Goal: Check status: Check status

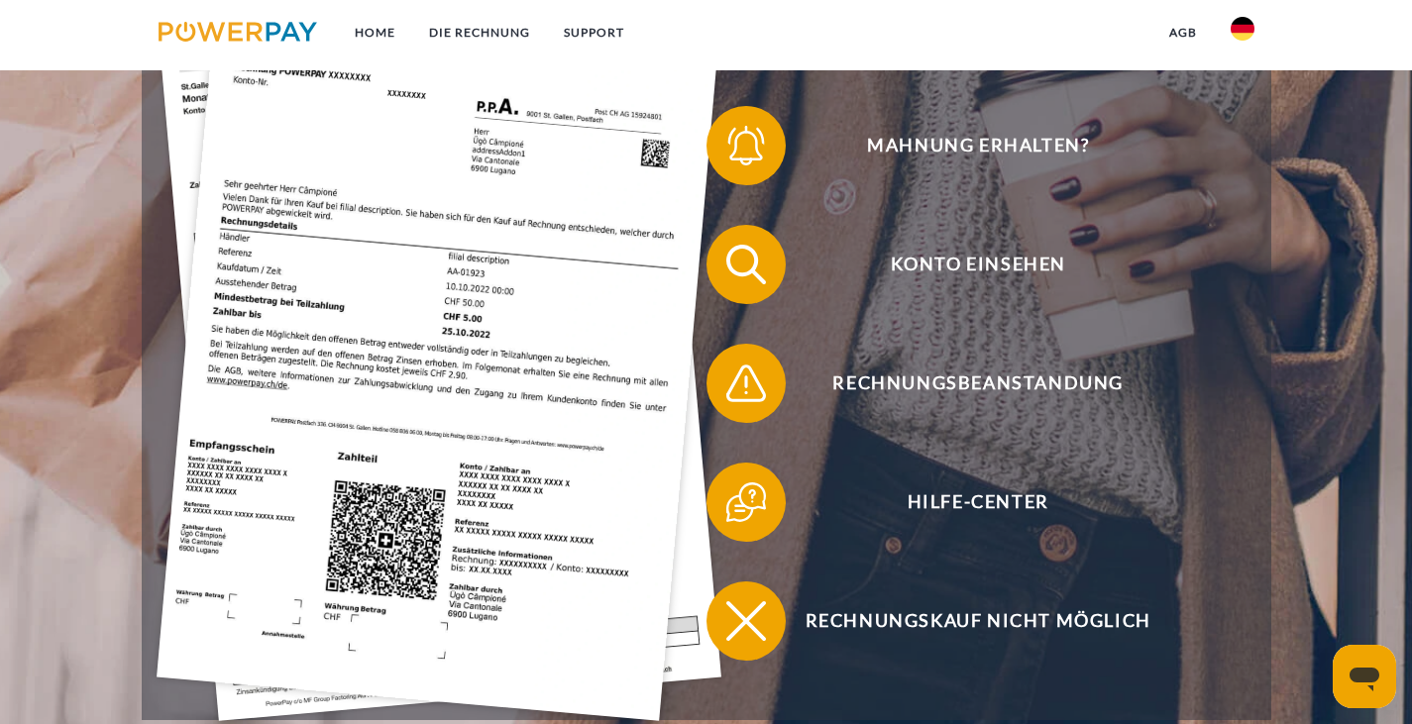
scroll to position [511, 0]
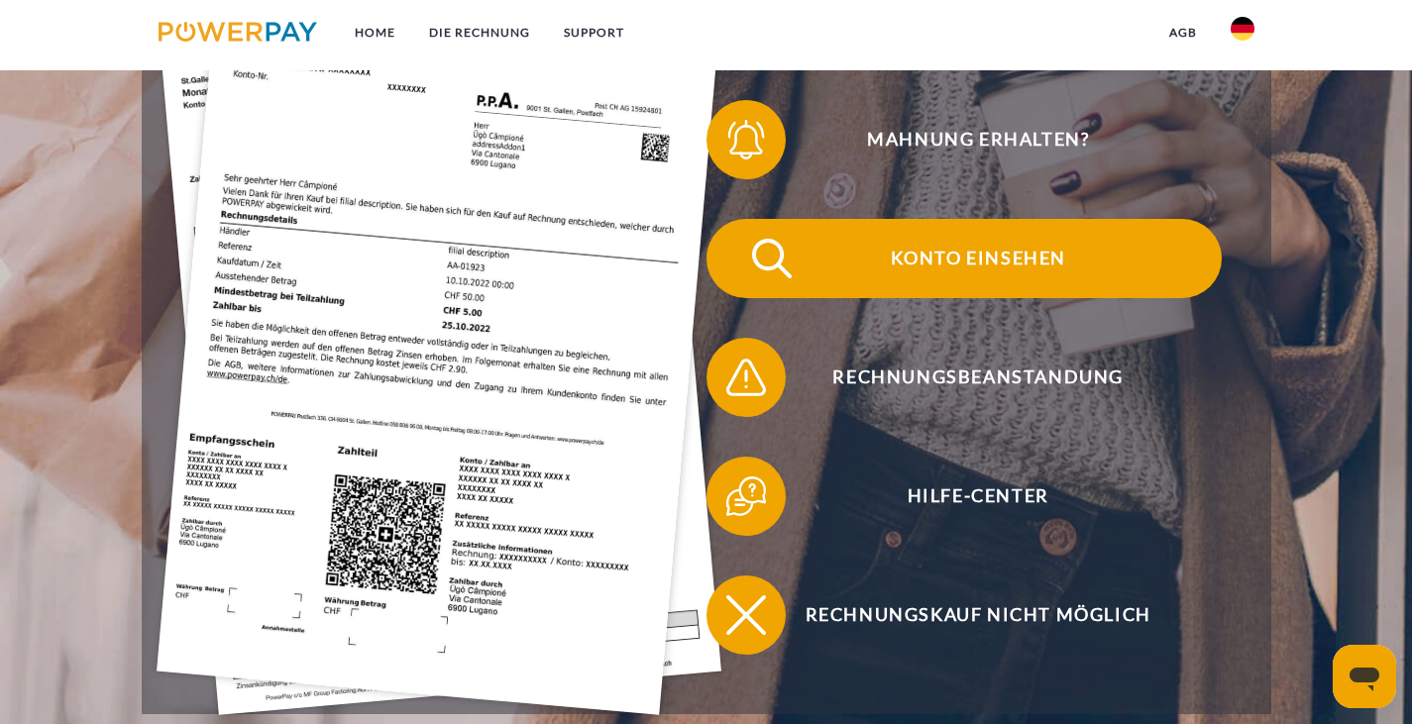
click at [1007, 275] on span "Konto einsehen" at bounding box center [977, 258] width 485 height 79
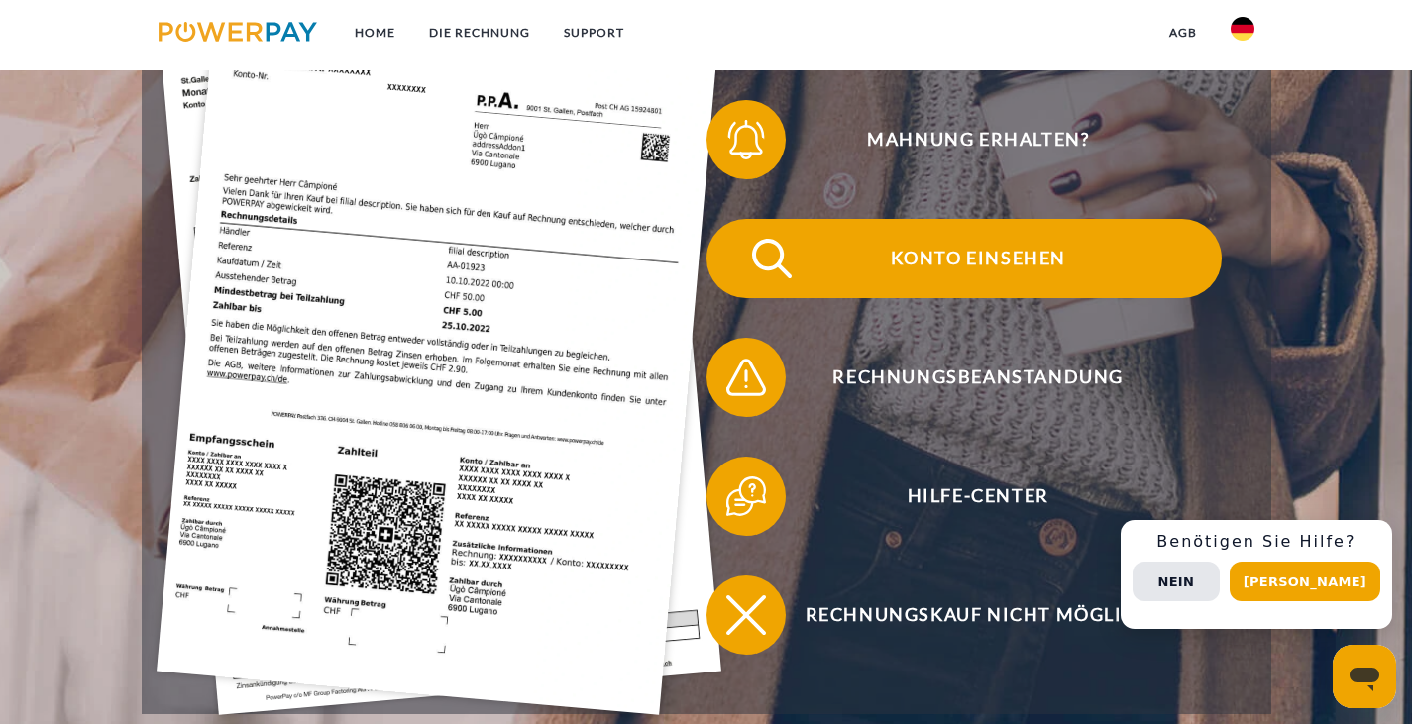
click at [977, 278] on span "Konto einsehen" at bounding box center [977, 258] width 485 height 79
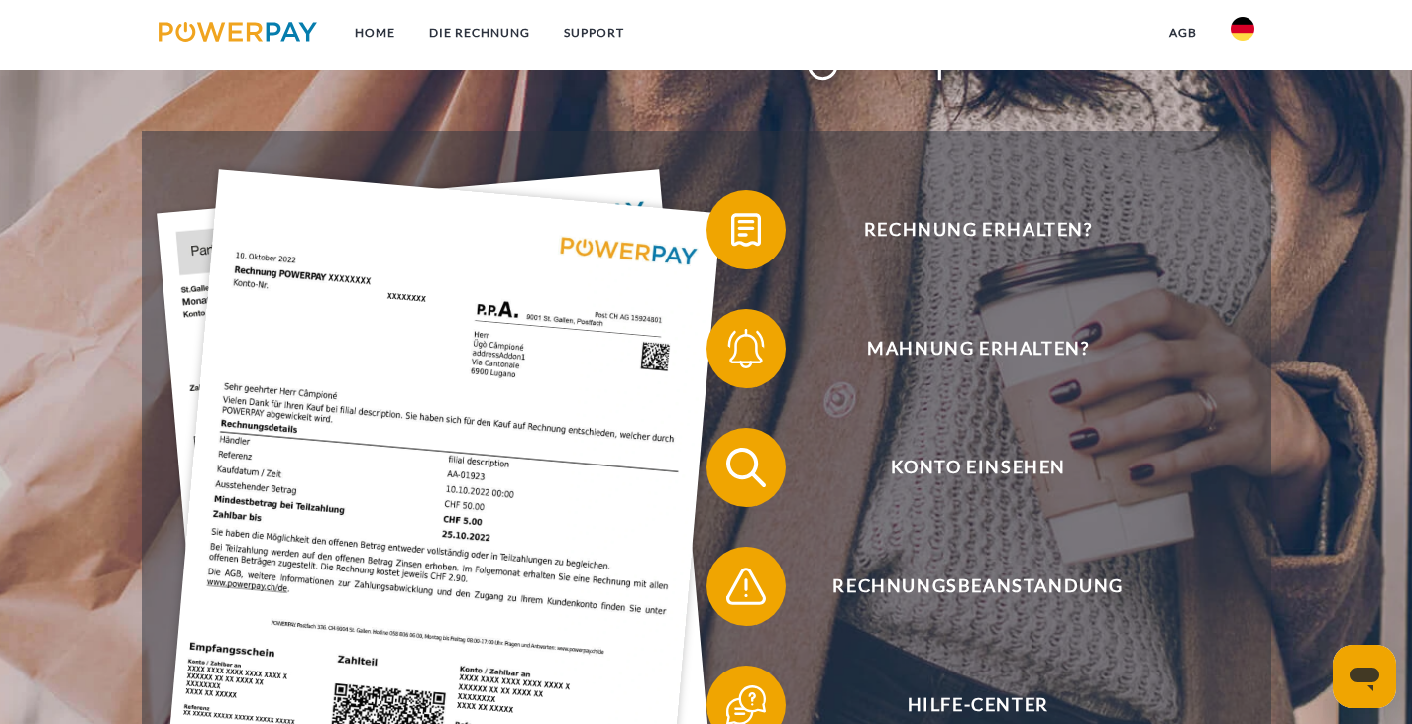
scroll to position [310, 0]
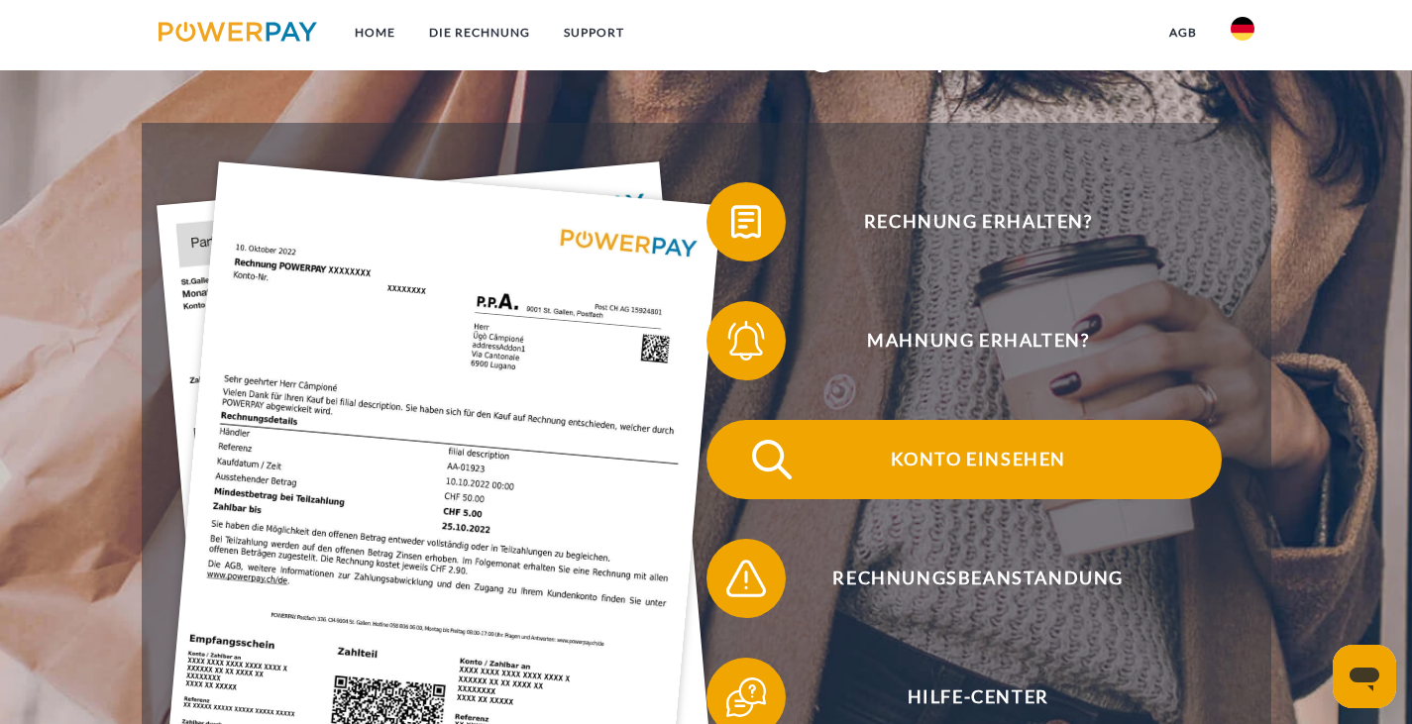
click at [1005, 462] on span "Konto einsehen" at bounding box center [977, 459] width 485 height 79
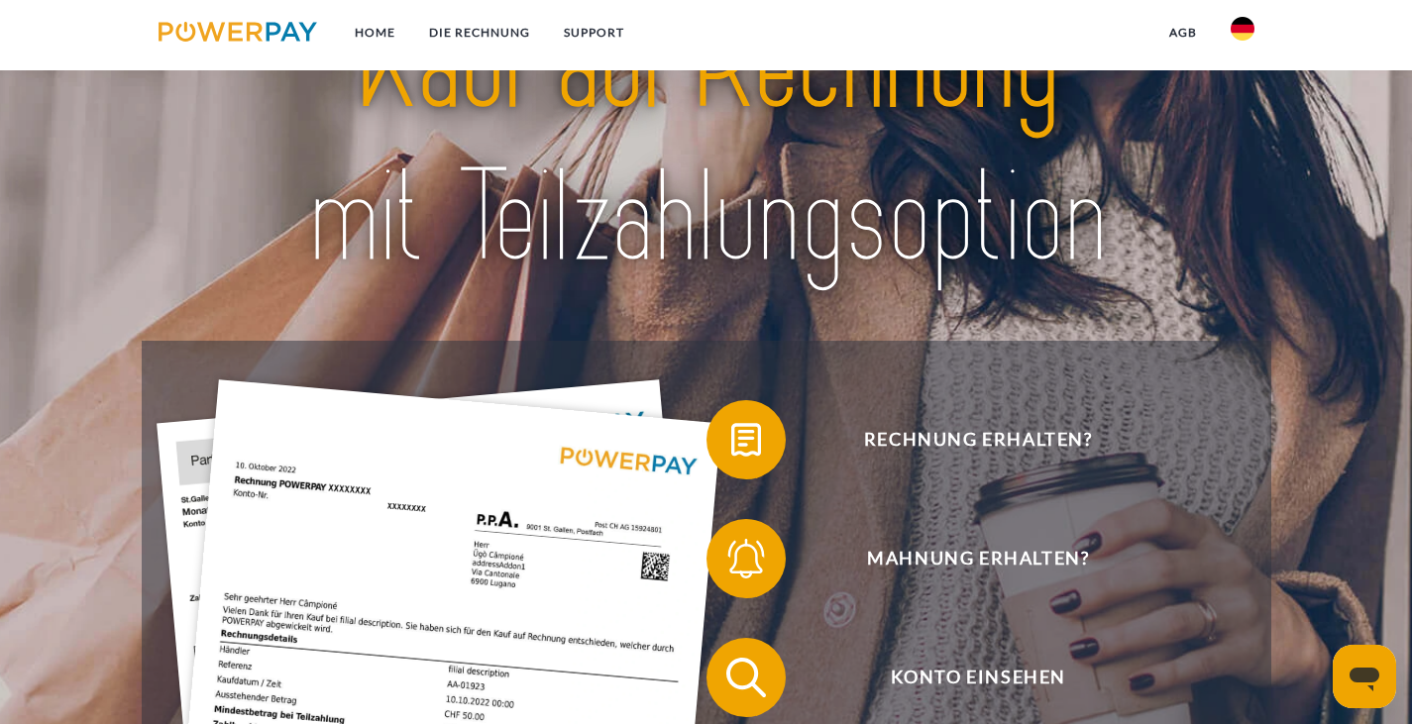
scroll to position [91, 0]
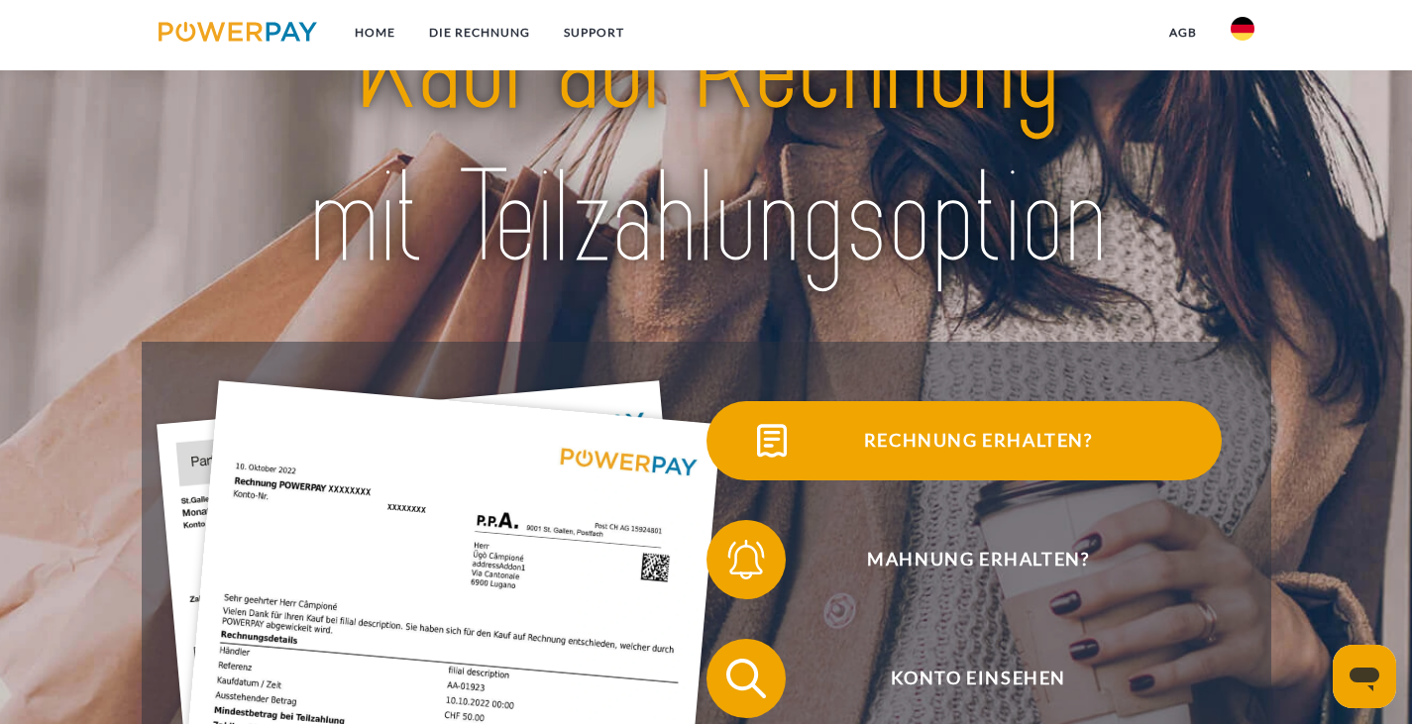
click at [1065, 441] on span "Rechnung erhalten?" at bounding box center [977, 440] width 485 height 79
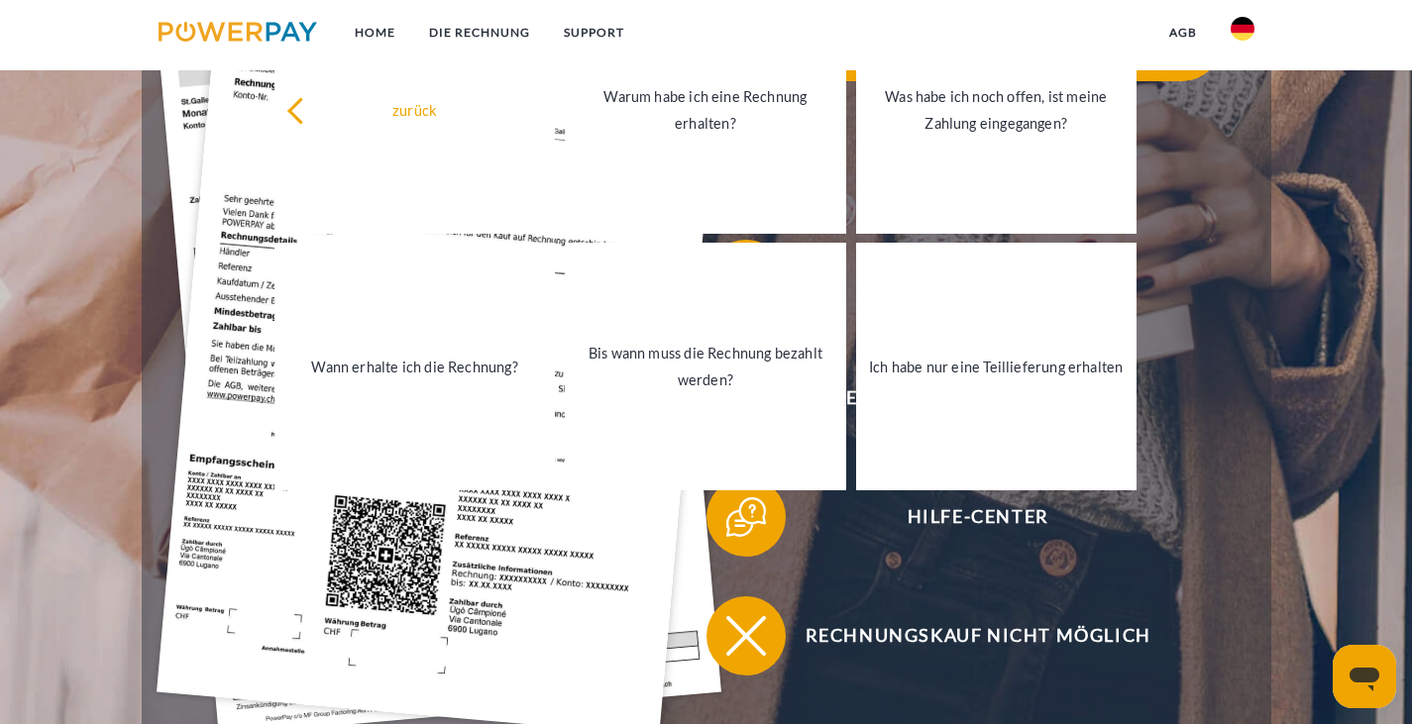
scroll to position [512, 0]
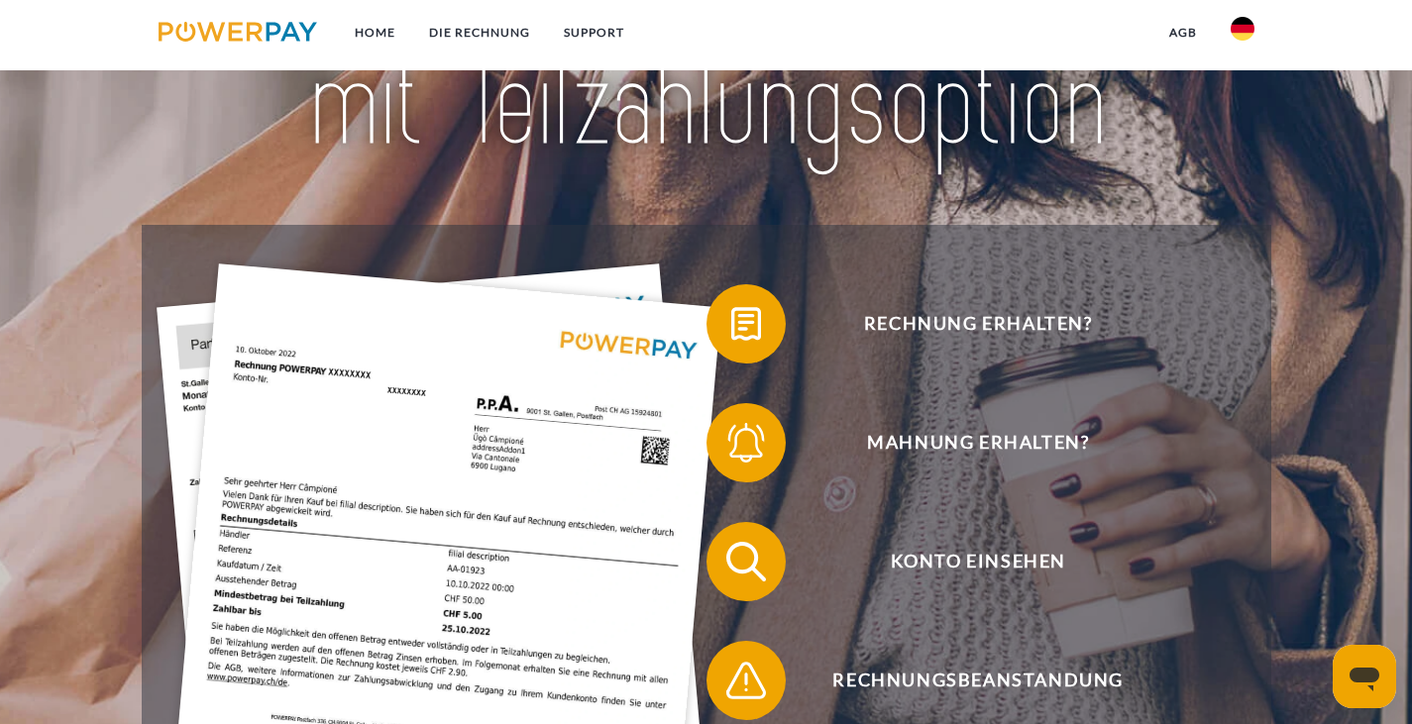
scroll to position [258, 0]
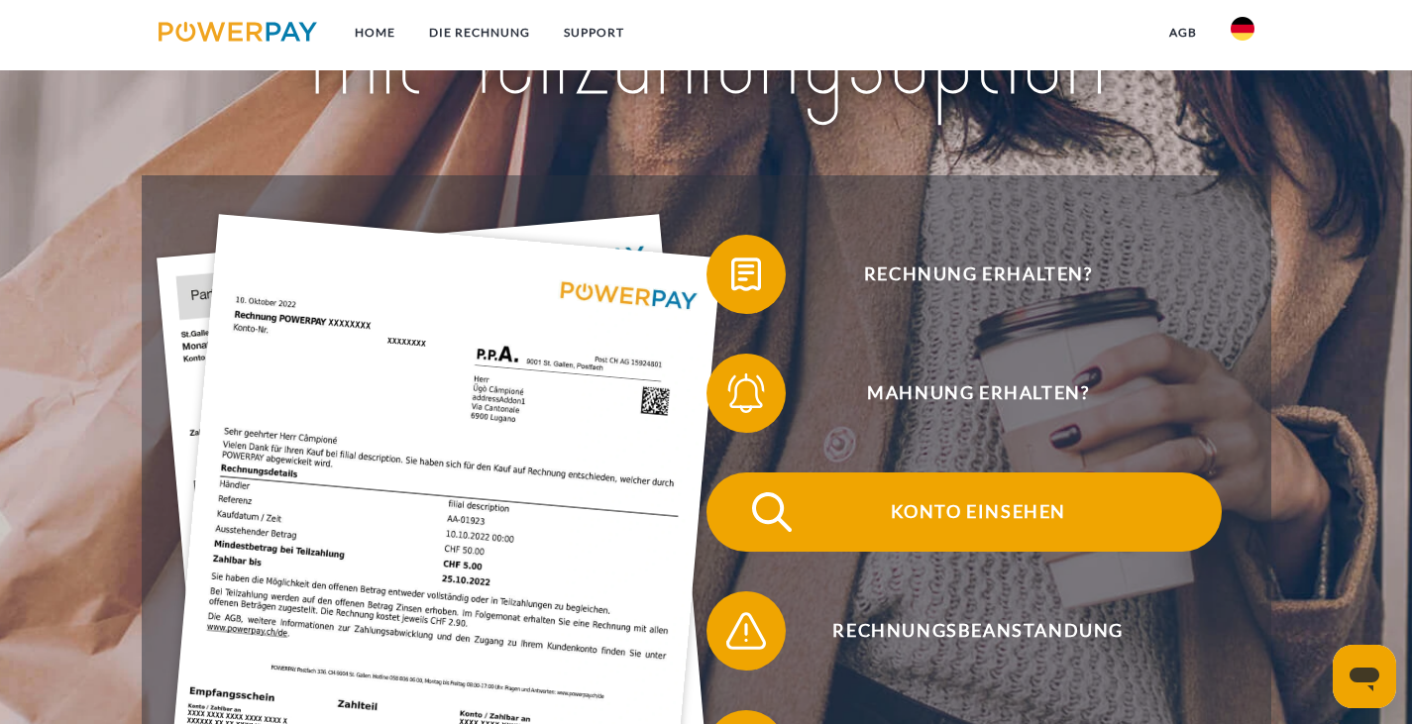
click at [986, 536] on span "Konto einsehen" at bounding box center [977, 511] width 485 height 79
